Goal: Information Seeking & Learning: Learn about a topic

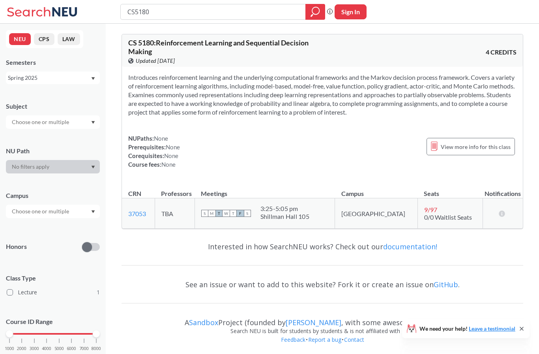
click at [92, 81] on div "Spring 2025" at bounding box center [53, 77] width 94 height 13
click at [57, 146] on div "Summer Full 2025" at bounding box center [53, 139] width 94 height 22
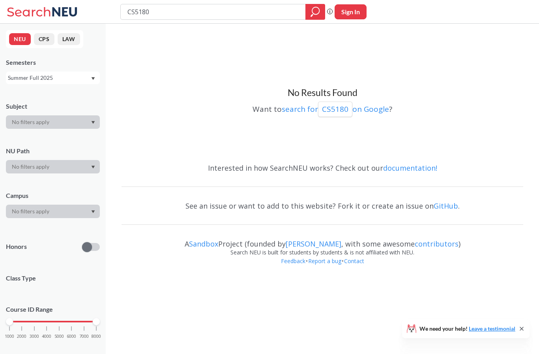
click at [68, 82] on div "Summer Full 2025" at bounding box center [49, 77] width 83 height 9
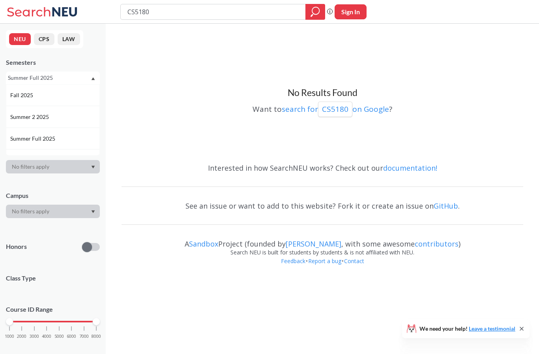
click at [64, 123] on div "Summer 2 2025" at bounding box center [53, 117] width 94 height 22
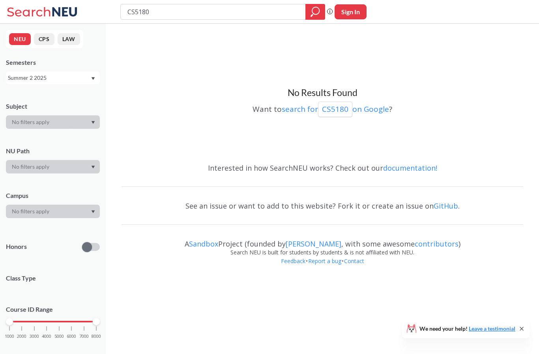
click at [74, 84] on div "Summer 2 2025" at bounding box center [53, 77] width 94 height 13
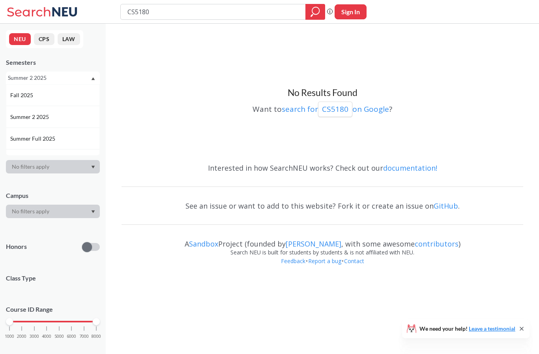
click at [62, 102] on div "Fall 2025" at bounding box center [53, 95] width 94 height 22
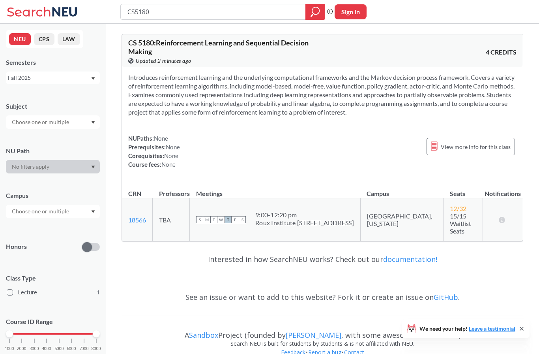
click at [73, 81] on div "Fall 2025" at bounding box center [49, 77] width 83 height 9
click at [66, 137] on div "Summer 1 2025" at bounding box center [54, 136] width 89 height 9
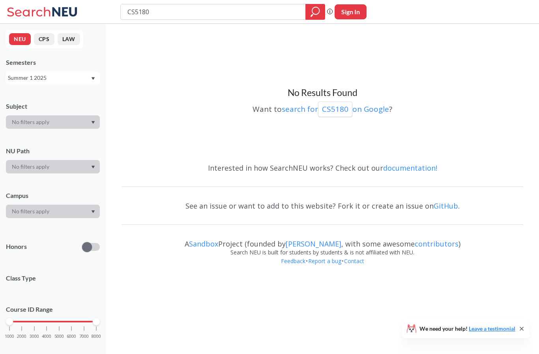
click at [76, 83] on div "Summer 1 2025" at bounding box center [53, 77] width 94 height 13
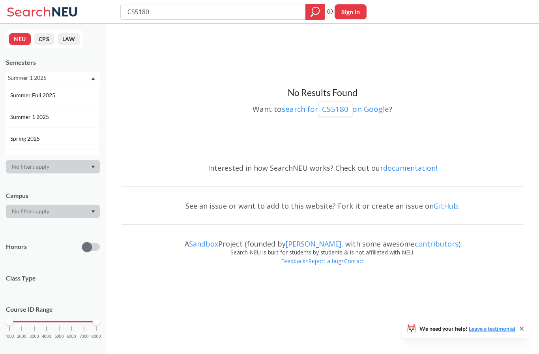
scroll to position [58, 0]
click at [60, 133] on div "Spring 2025" at bounding box center [53, 124] width 94 height 22
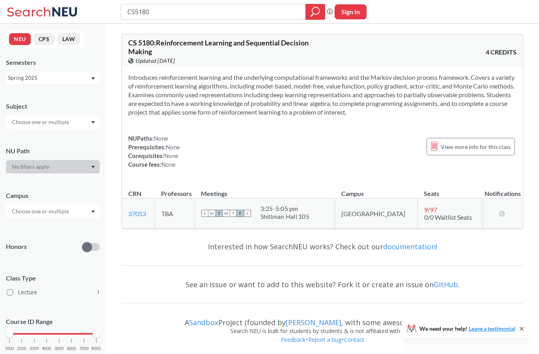
scroll to position [2, 0]
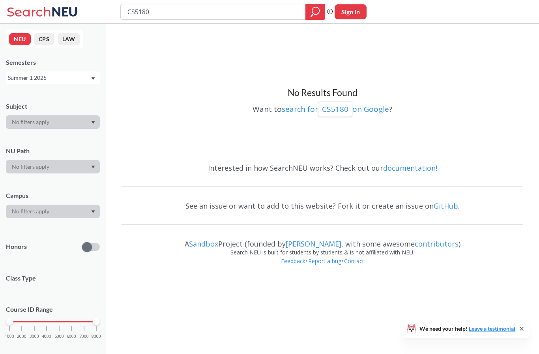
click at [0, 104] on html "CS5180 Phrase search guarantees the exact search appears in the results. Ex. If…" at bounding box center [269, 177] width 539 height 354
click at [259, 13] on input "CS5180" at bounding box center [213, 11] width 173 height 13
click at [137, 12] on input "CS5180" at bounding box center [213, 11] width 173 height 13
paste input "Introduction to Machine Learning and Pattern Recognition"
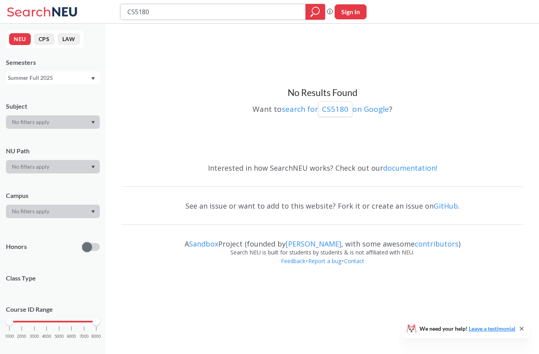
type input "Introduction to Machine Learning and Pattern Recognition"
click at [320, 14] on div at bounding box center [316, 12] width 20 height 16
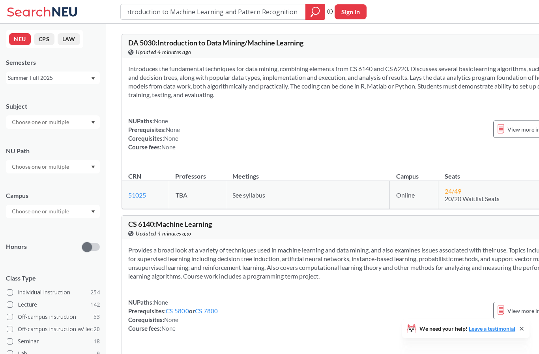
click at [150, 14] on input "Introduction to Machine Learning and Pattern Recognition" at bounding box center [213, 11] width 173 height 13
click at [147, 15] on input "Introduction to Machine Learning and Pattern Recognition" at bounding box center [213, 11] width 173 height 13
click at [146, 14] on input "Introduction to Machine Learning and Pattern Recognition" at bounding box center [213, 11] width 173 height 13
click at [208, 5] on input "search" at bounding box center [213, 11] width 173 height 13
click at [134, 10] on input "search" at bounding box center [213, 11] width 173 height 13
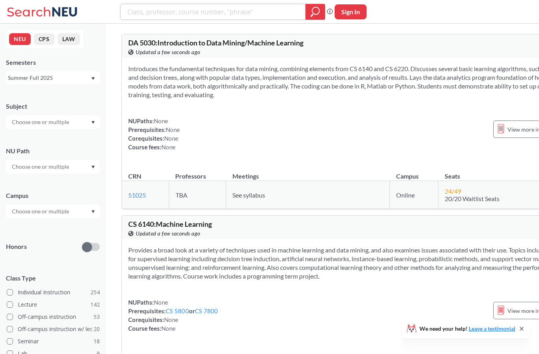
paste input "EECE 5550"
type input "EECE 5550"
click at [321, 17] on div at bounding box center [316, 12] width 20 height 16
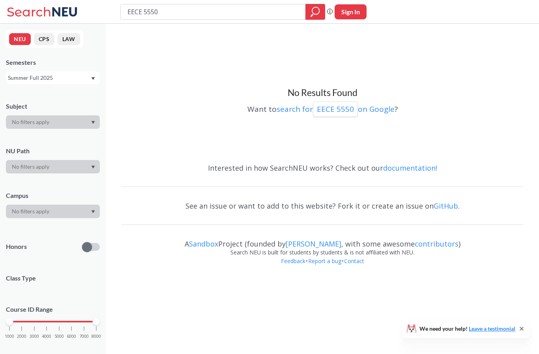
click at [83, 82] on div "Summer Full 2025" at bounding box center [49, 77] width 83 height 9
click at [54, 130] on div "Summer 1 2025" at bounding box center [54, 126] width 89 height 9
click at [77, 80] on div "Summer 1 2025" at bounding box center [49, 77] width 83 height 9
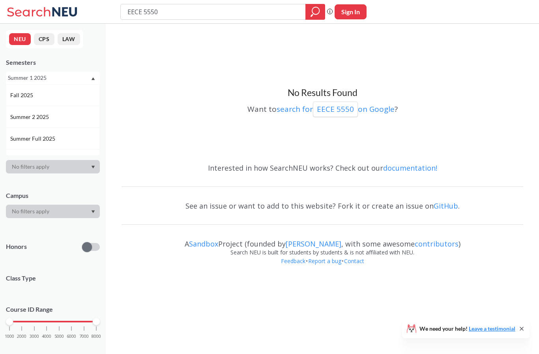
click at [56, 122] on div "Summer 2 2025" at bounding box center [53, 117] width 94 height 22
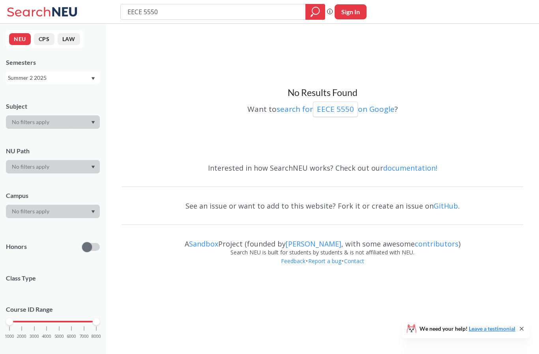
click at [70, 80] on div "Summer 2 2025" at bounding box center [49, 77] width 83 height 9
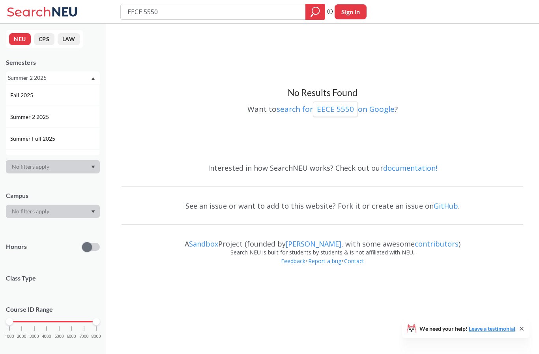
click at [49, 99] on div "Fall 2025" at bounding box center [53, 95] width 94 height 22
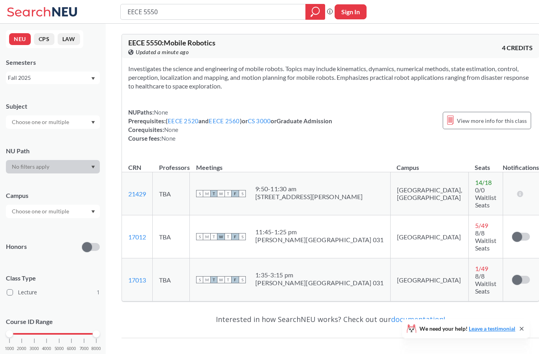
click at [462, 115] on div "View more info for this class" at bounding box center [487, 120] width 88 height 17
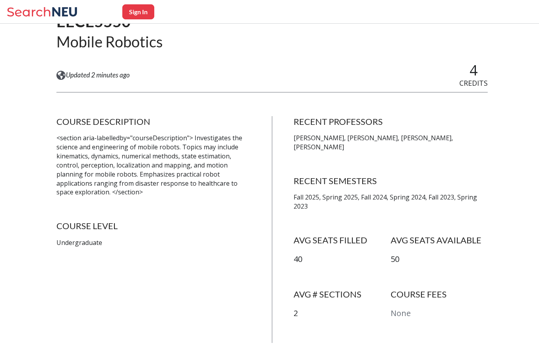
scroll to position [80, 0]
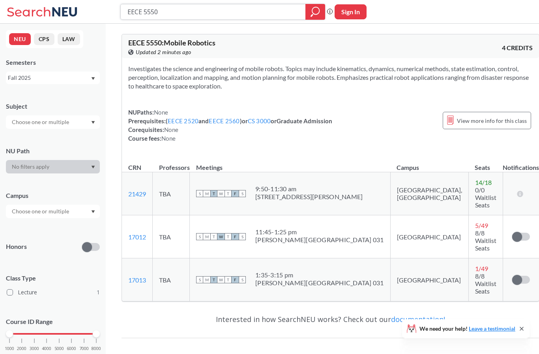
click at [188, 17] on input "EECE 5550" at bounding box center [213, 11] width 173 height 13
click at [153, 13] on input "EECE 5550" at bounding box center [213, 11] width 173 height 13
paste input "644"
type input "EECE 5644"
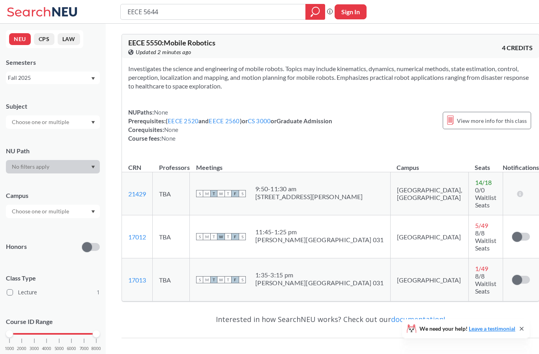
click at [313, 13] on icon "magnifying glass" at bounding box center [315, 11] width 9 height 11
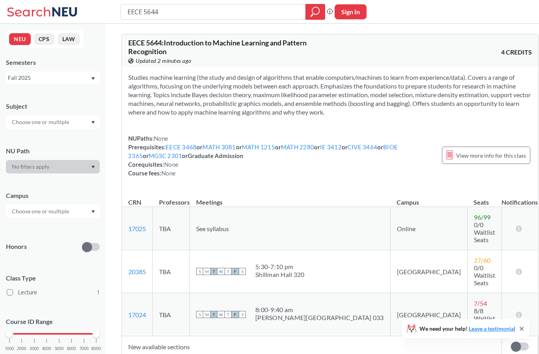
click at [464, 160] on span "View more info for this class" at bounding box center [491, 155] width 70 height 10
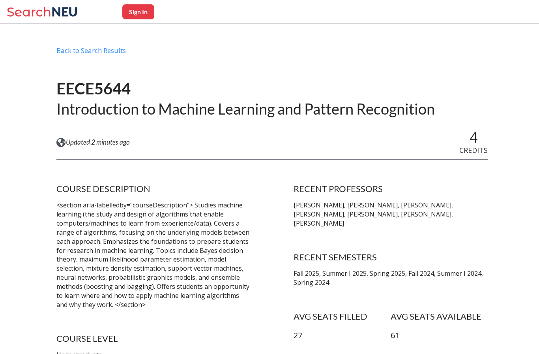
scroll to position [15, 0]
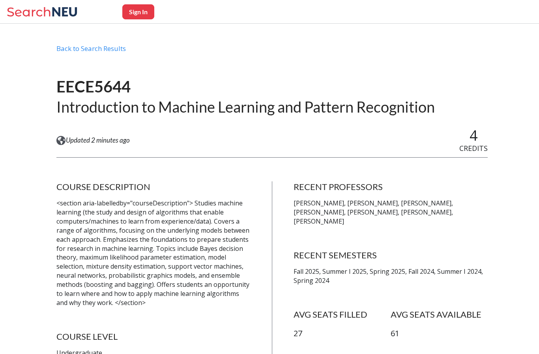
click at [75, 44] on div "Back to Search Results" at bounding box center [272, 51] width 432 height 15
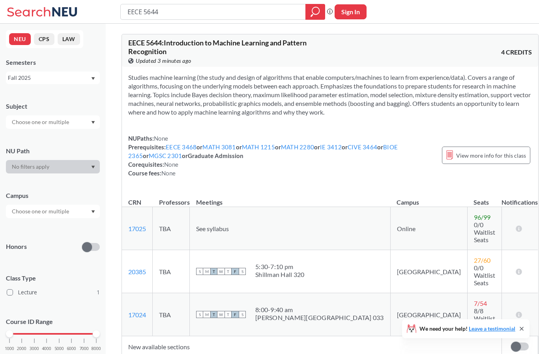
click at [76, 83] on div "Fall 2025" at bounding box center [53, 77] width 94 height 13
click at [44, 141] on span "Summer 1 2025" at bounding box center [30, 137] width 40 height 9
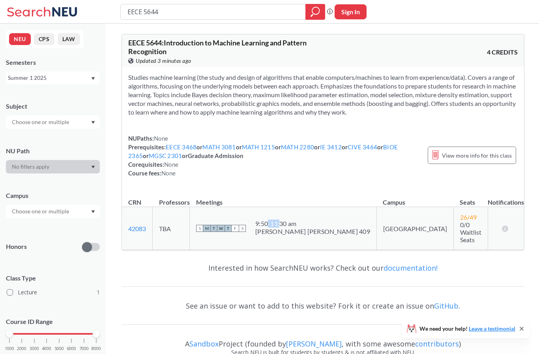
click at [228, 147] on link "MATH 3081" at bounding box center [219, 146] width 33 height 7
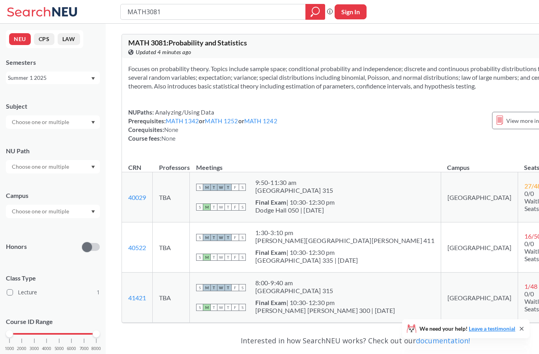
type input "EECE 5644"
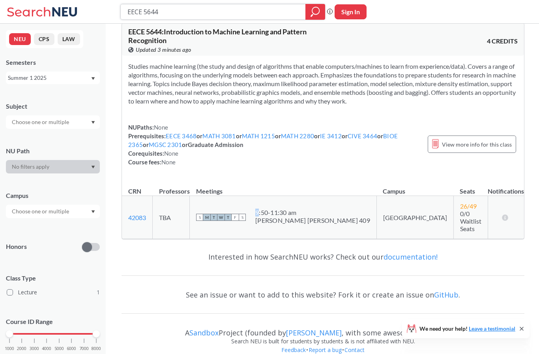
scroll to position [11, 0]
click at [357, 82] on section "Studies machine learning (the study and design of algorithms that enable comput…" at bounding box center [323, 83] width 390 height 43
